Goal: Task Accomplishment & Management: Manage account settings

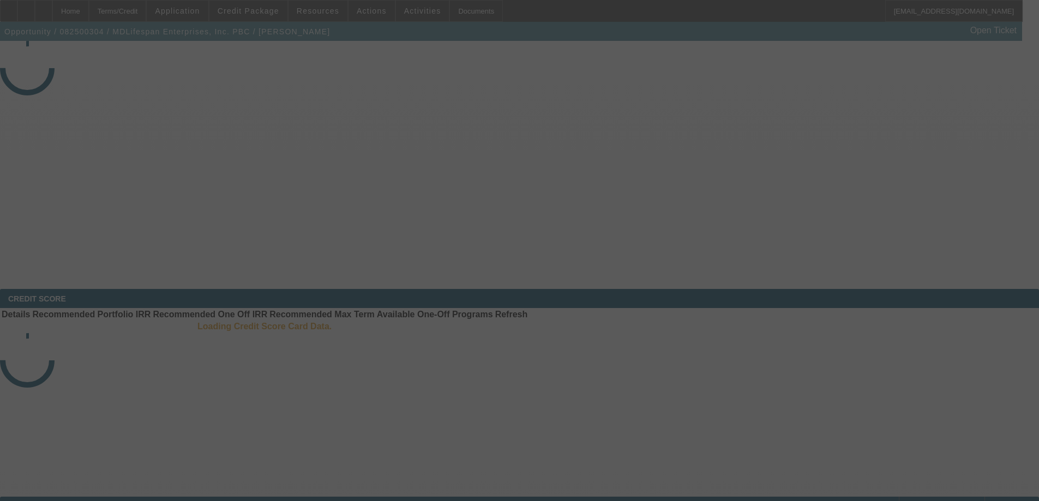
select select "3"
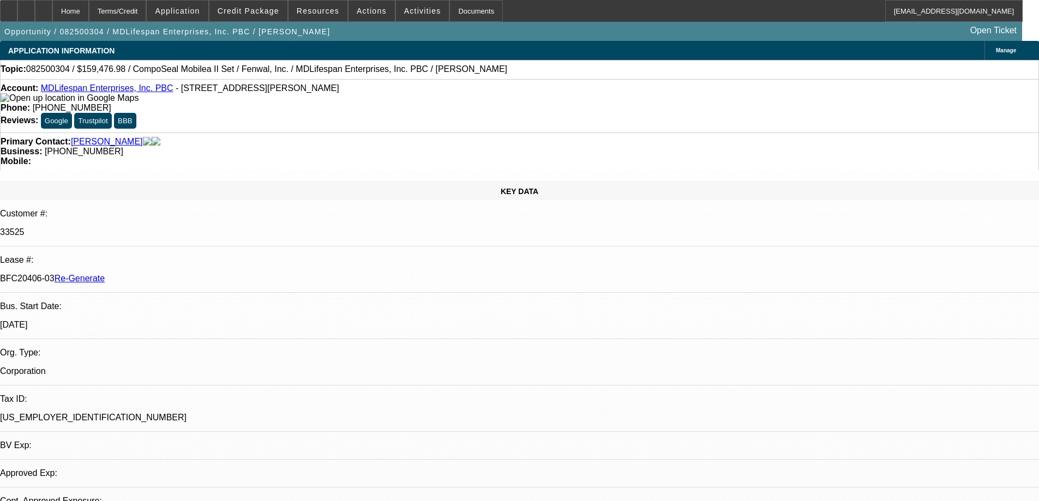
select select "0"
select select "2"
select select "0"
select select "6"
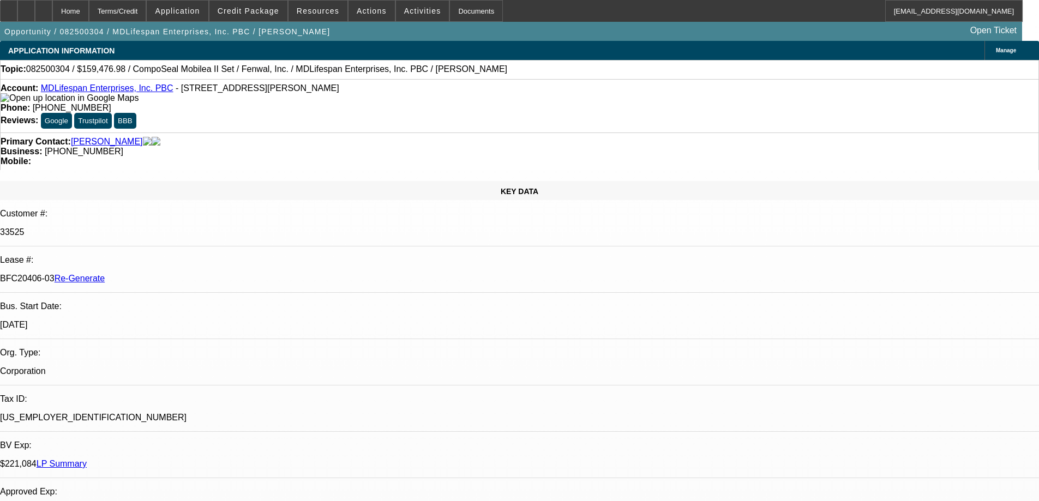
click at [327, 19] on span at bounding box center [317, 11] width 59 height 26
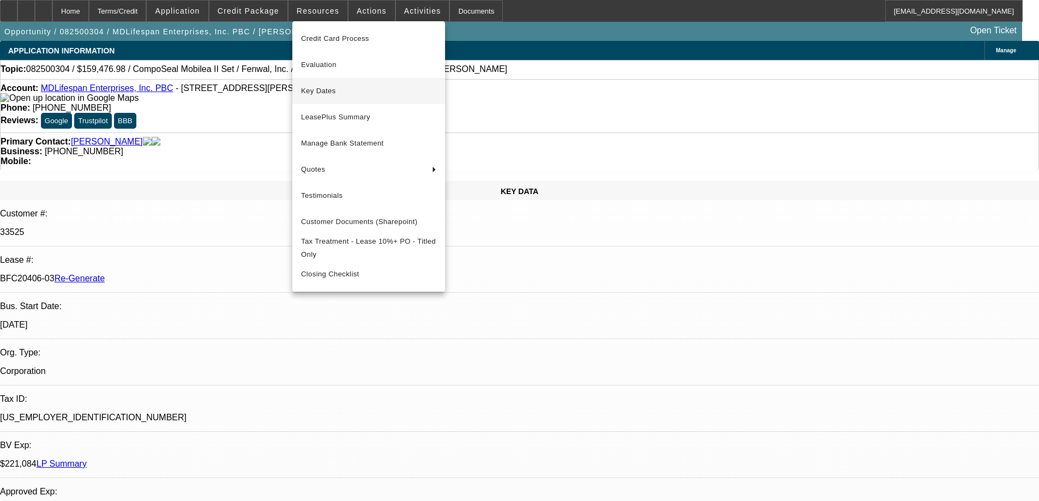
click at [336, 97] on span "Key Dates" at bounding box center [368, 91] width 135 height 13
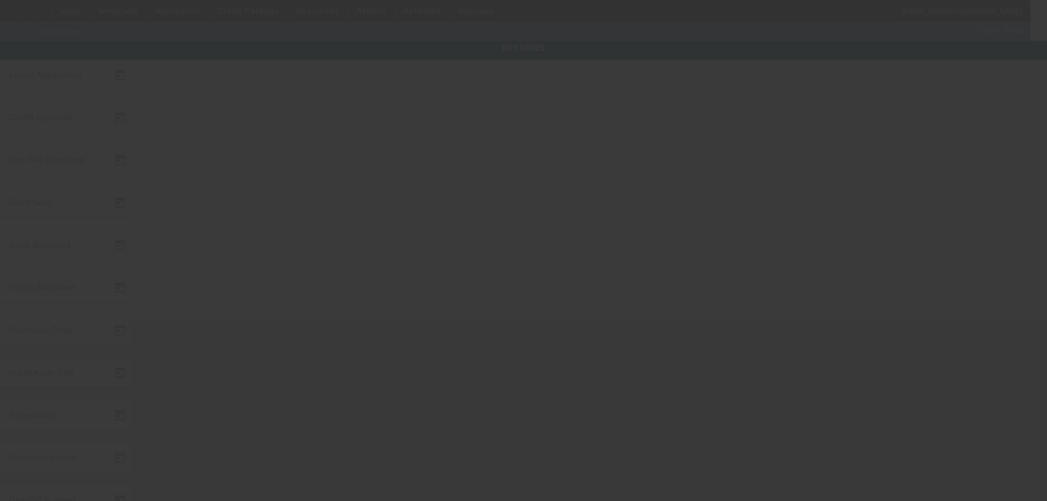
type input "8/12/2025"
type input "8/14/2025"
type input "8/15/2025"
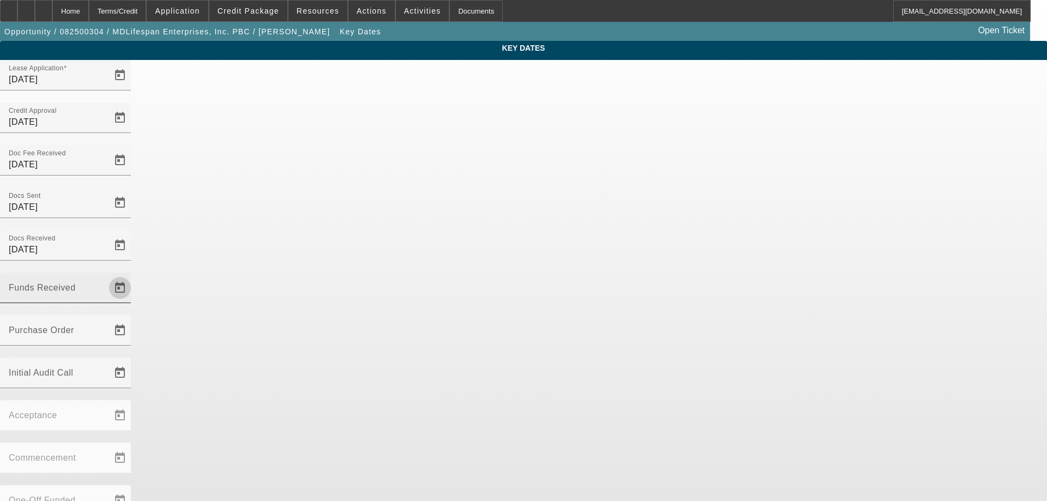
click at [133, 275] on span "Open calendar" at bounding box center [120, 288] width 26 height 26
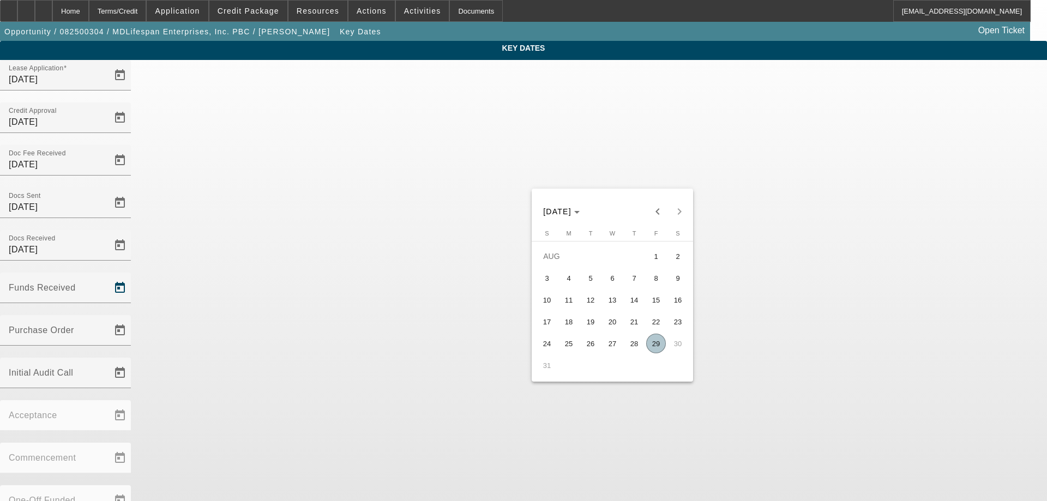
click at [655, 351] on span "29" at bounding box center [656, 344] width 20 height 20
type input "8/29/2025"
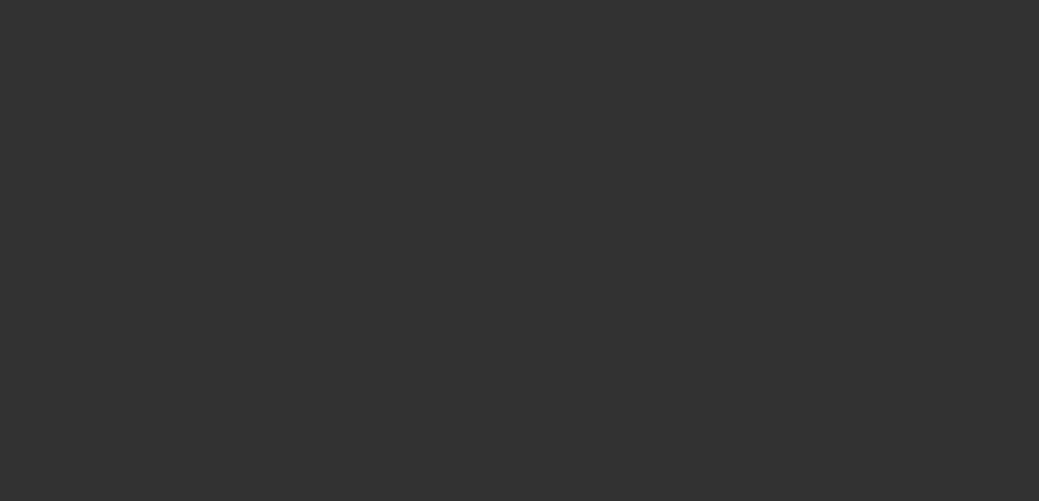
select select "3"
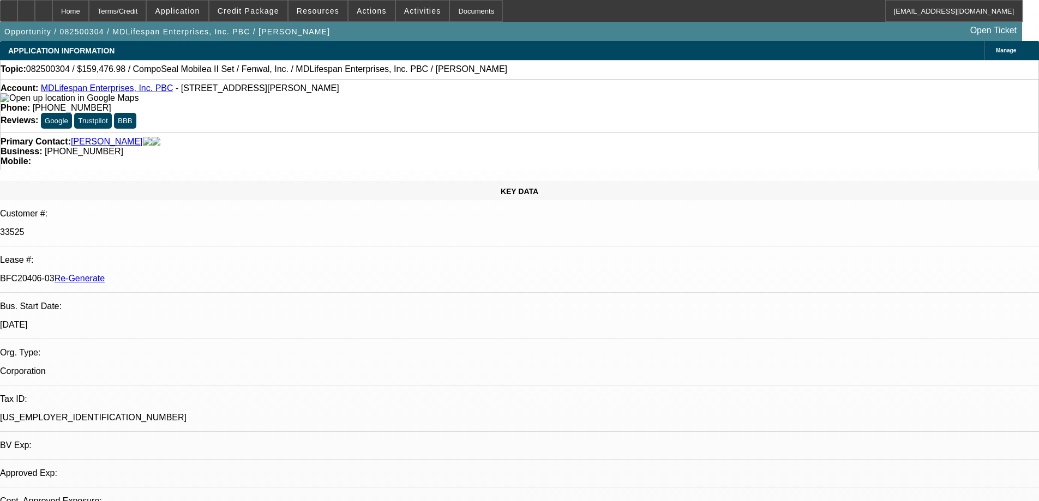
select select "0"
select select "2"
select select "0"
select select "6"
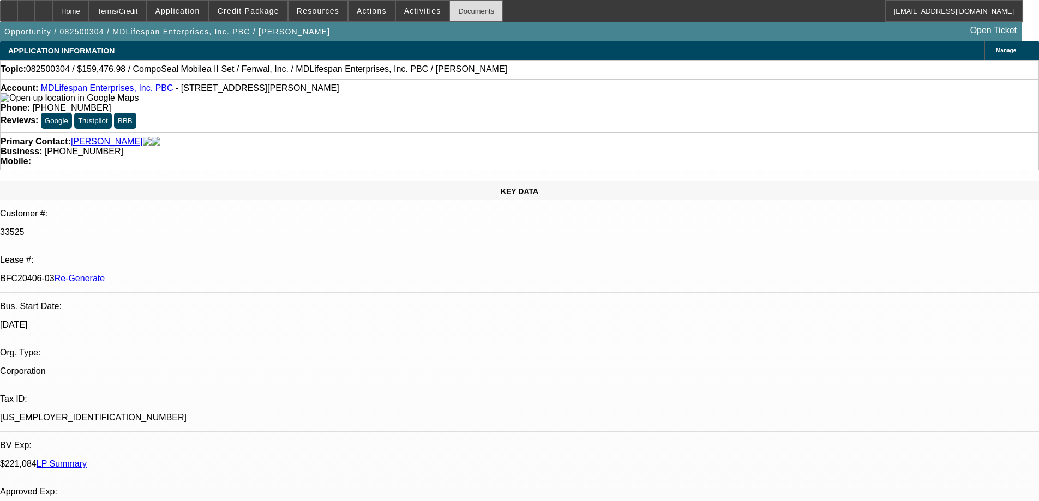
click at [460, 15] on div "Documents" at bounding box center [475, 11] width 53 height 22
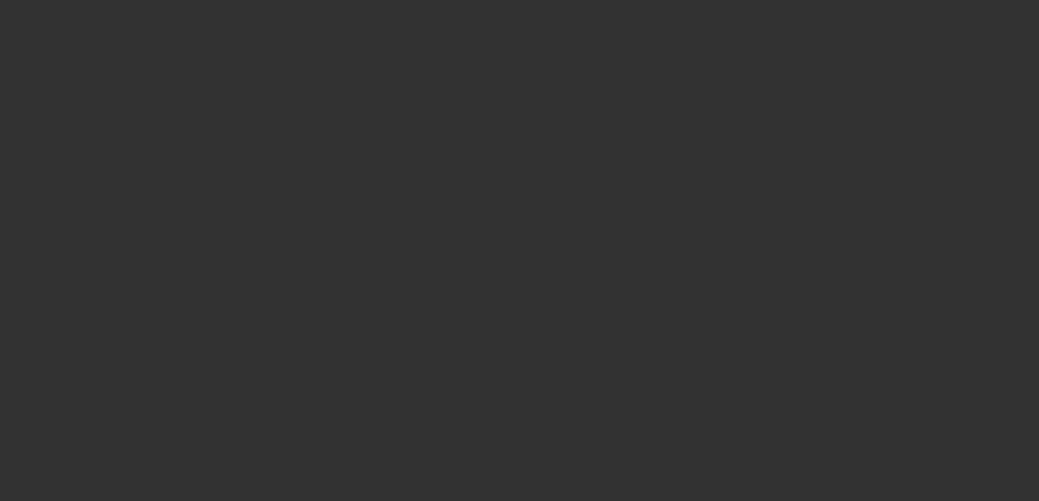
select select "4"
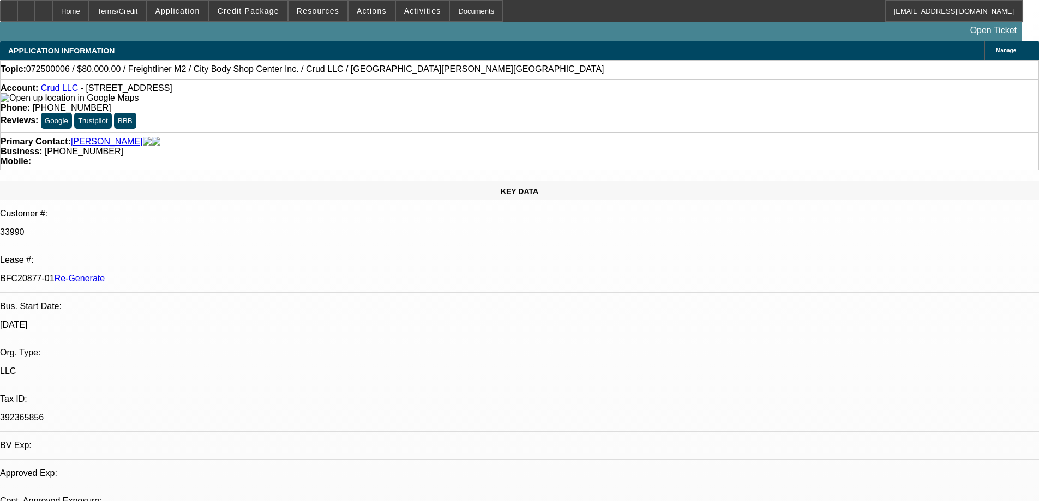
select select "0"
select select "2"
select select "0"
select select "1"
select select "2"
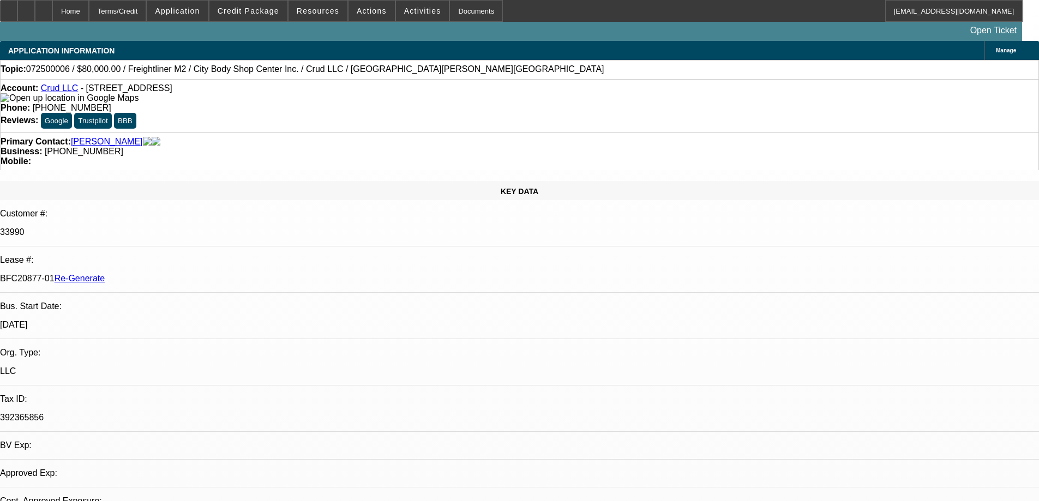
select select "6"
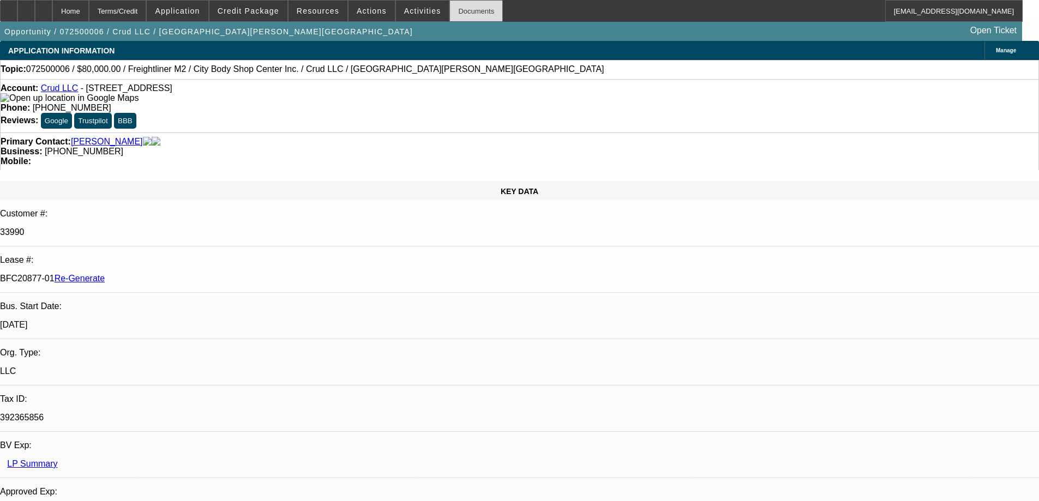
click at [449, 13] on div "Documents" at bounding box center [475, 11] width 53 height 22
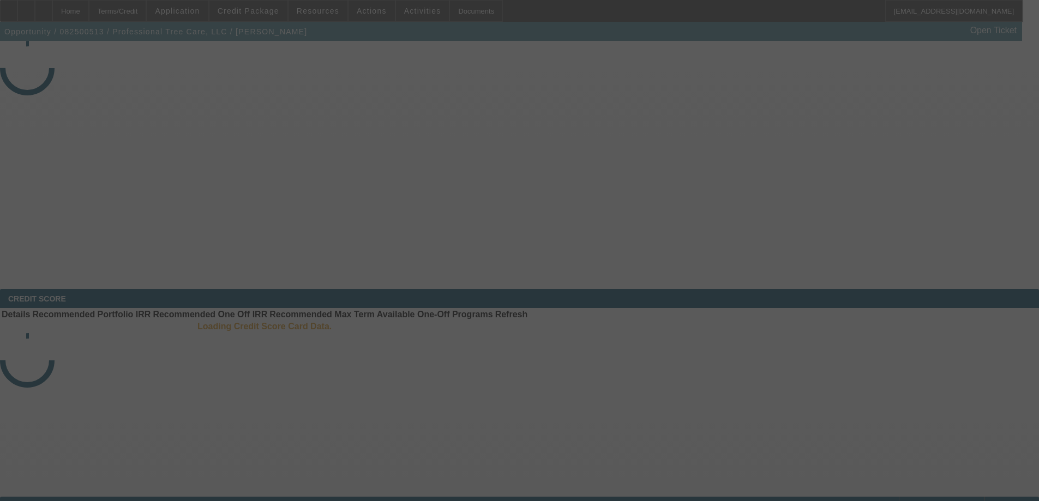
select select "3"
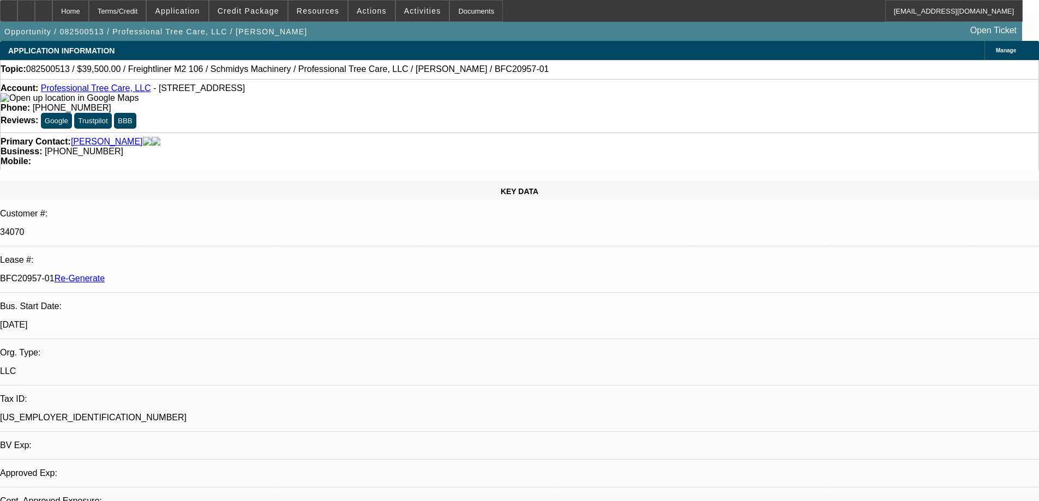
select select "0"
select select "1"
select select "6"
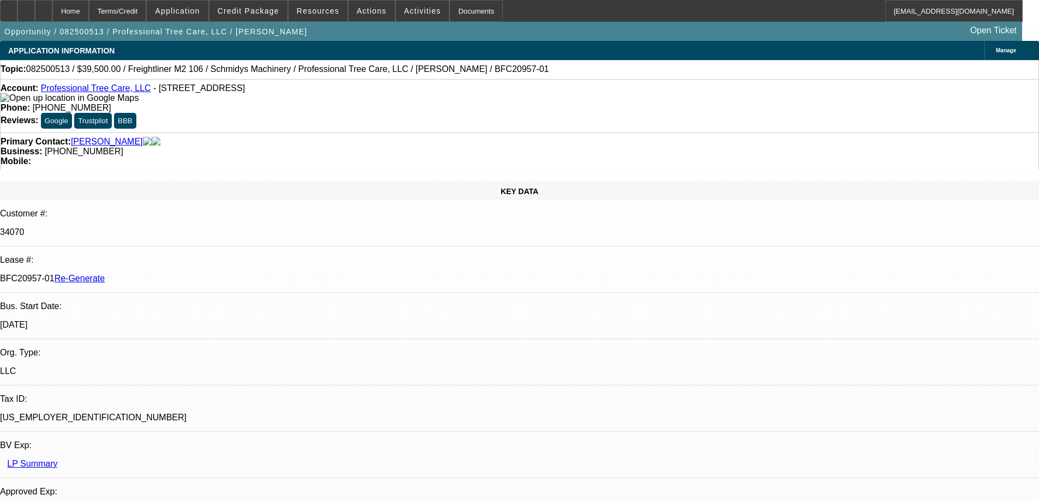
select select "1"
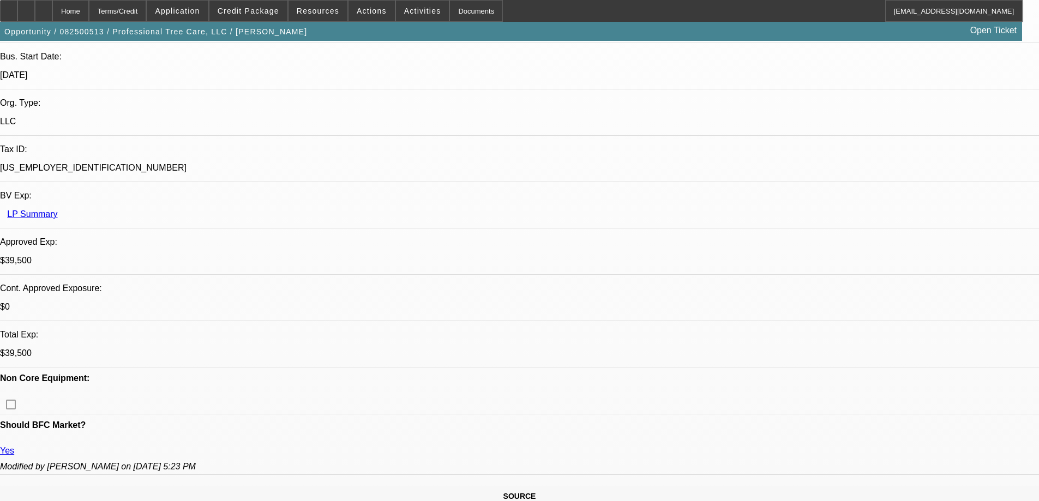
scroll to position [273, 0]
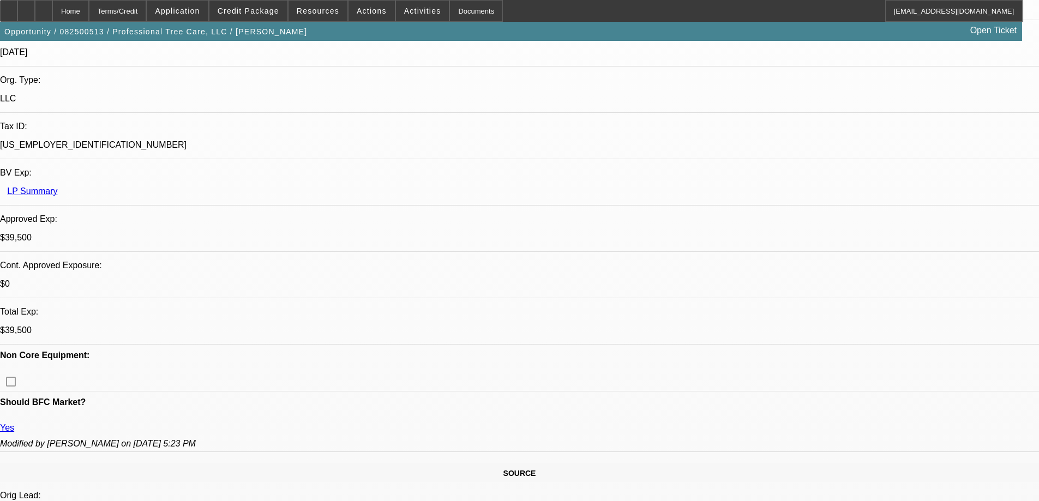
click at [449, 10] on div "Documents" at bounding box center [475, 11] width 53 height 22
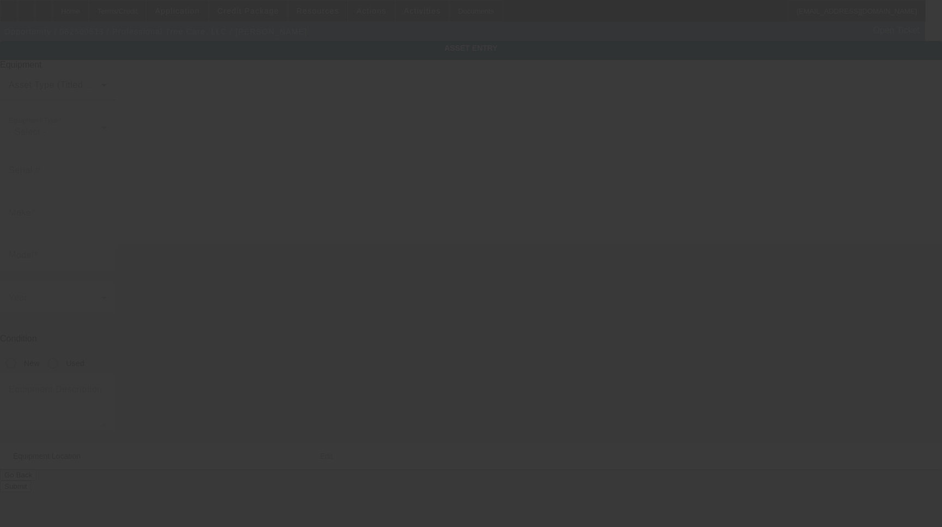
type input "1FVACXDT2ADAN8864"
type input "Freightliner"
type input "M2 106"
radio input "true"
type textarea "with a 20x6 Dump Bed Includes all options, attachments and accessories"
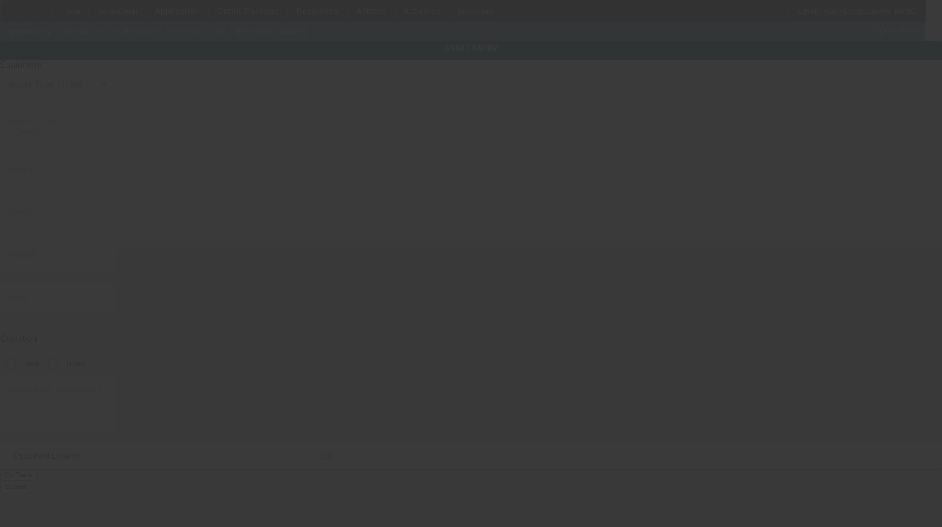
type input "126 S County Road 575 E"
type input "Avon"
type input "46123"
type input "Hendricks"
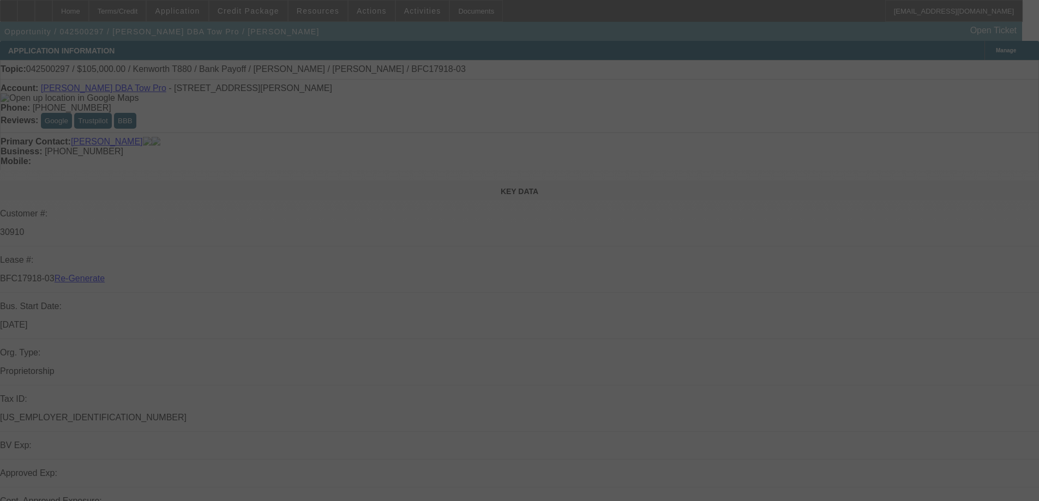
select select "4"
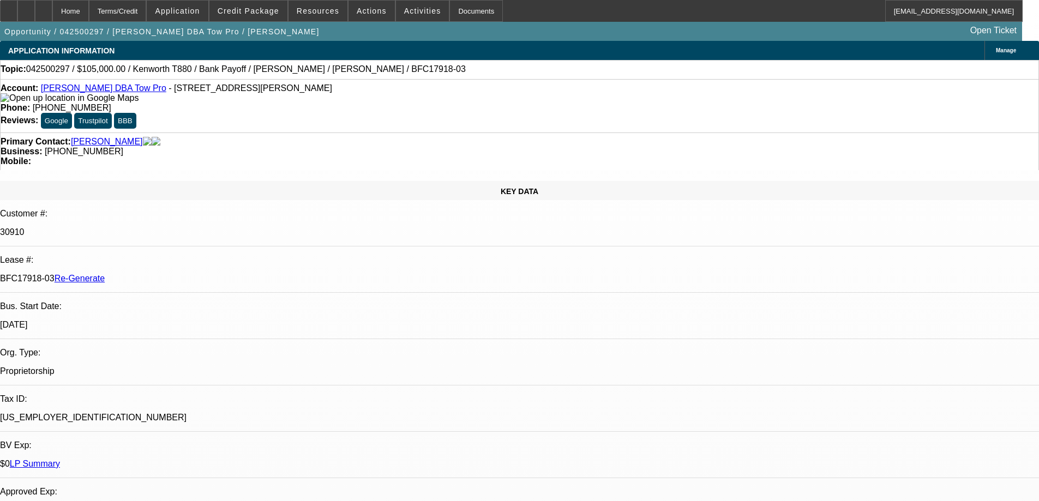
select select "0"
select select "6"
